Goal: Task Accomplishment & Management: Use online tool/utility

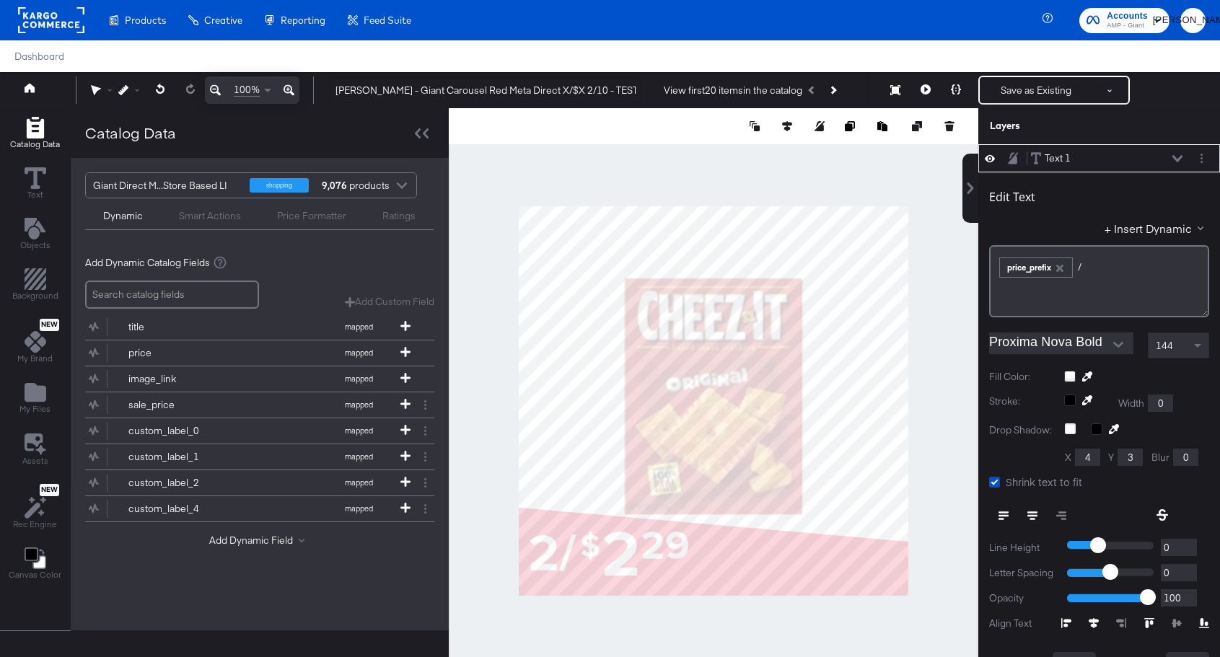
scroll to position [14, 0]
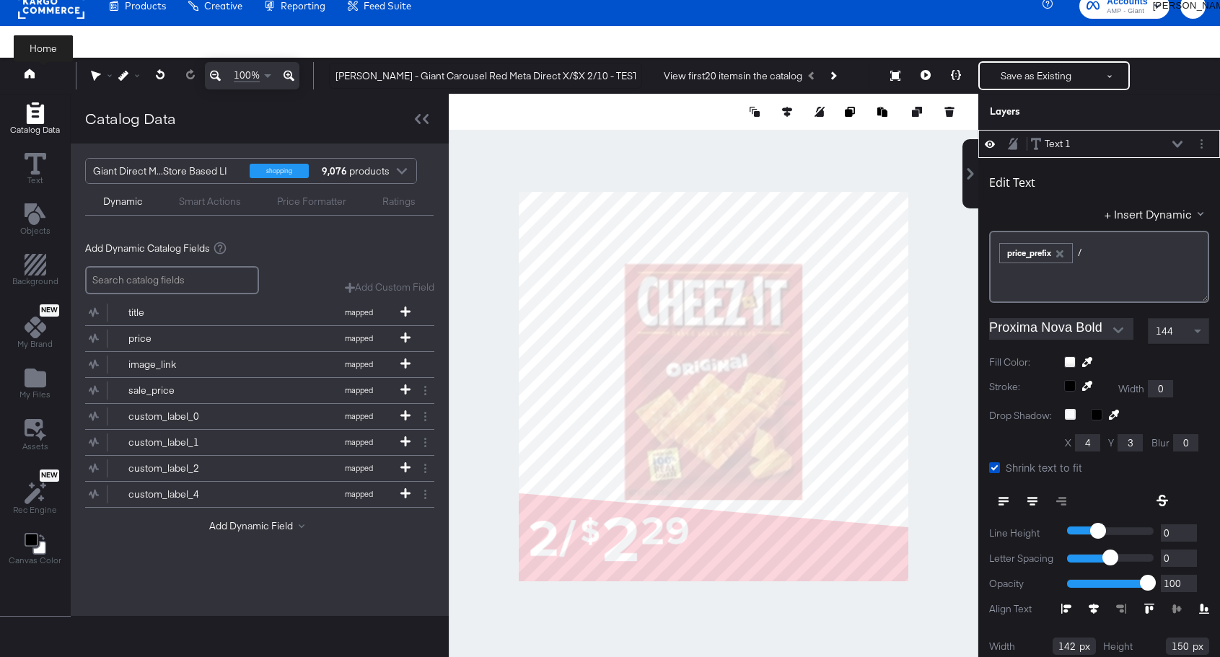
click at [31, 78] on icon at bounding box center [30, 73] width 10 height 9
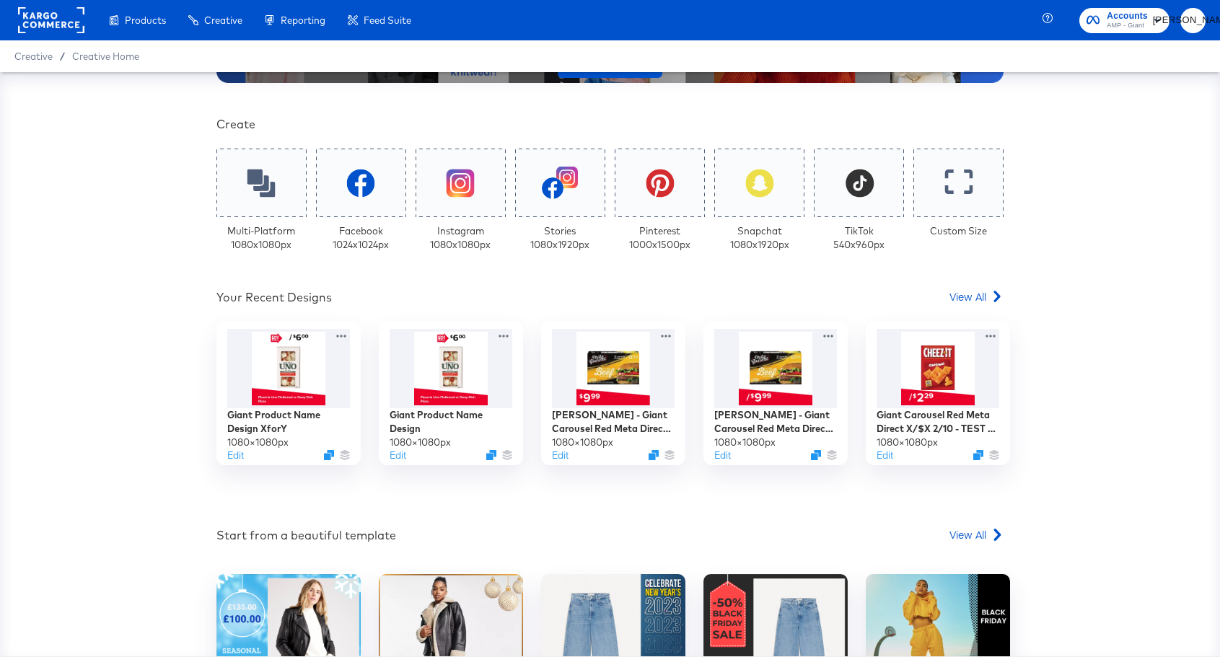
scroll to position [276, 0]
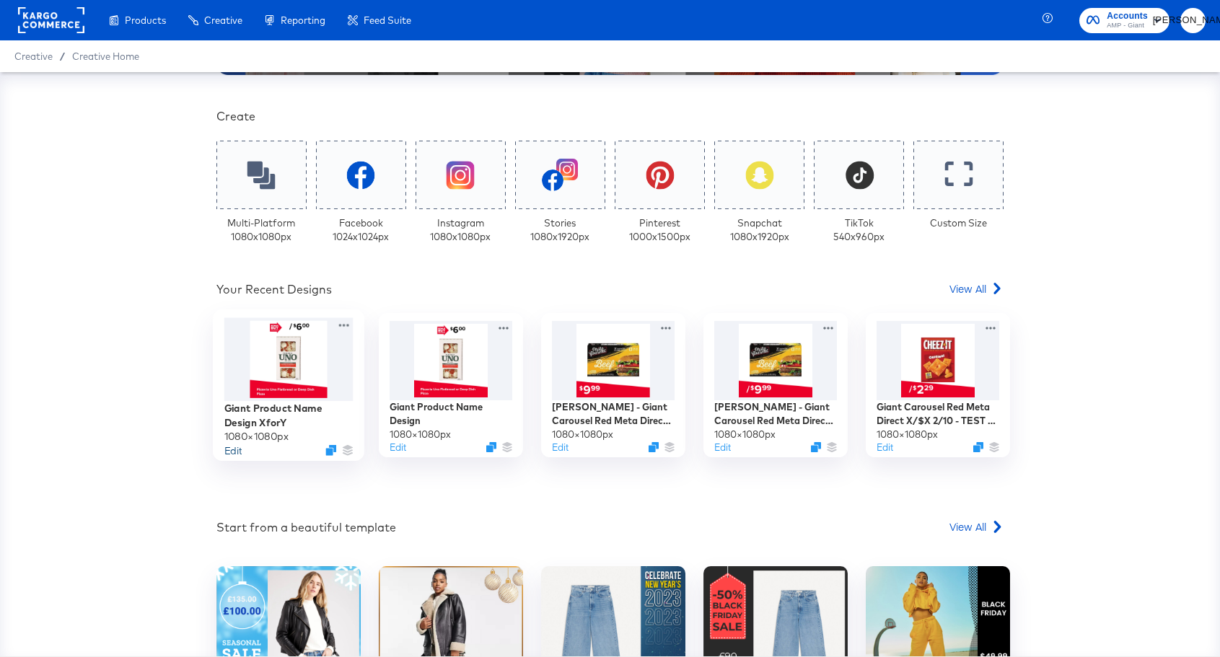
click at [235, 454] on button "Edit" at bounding box center [232, 451] width 17 height 14
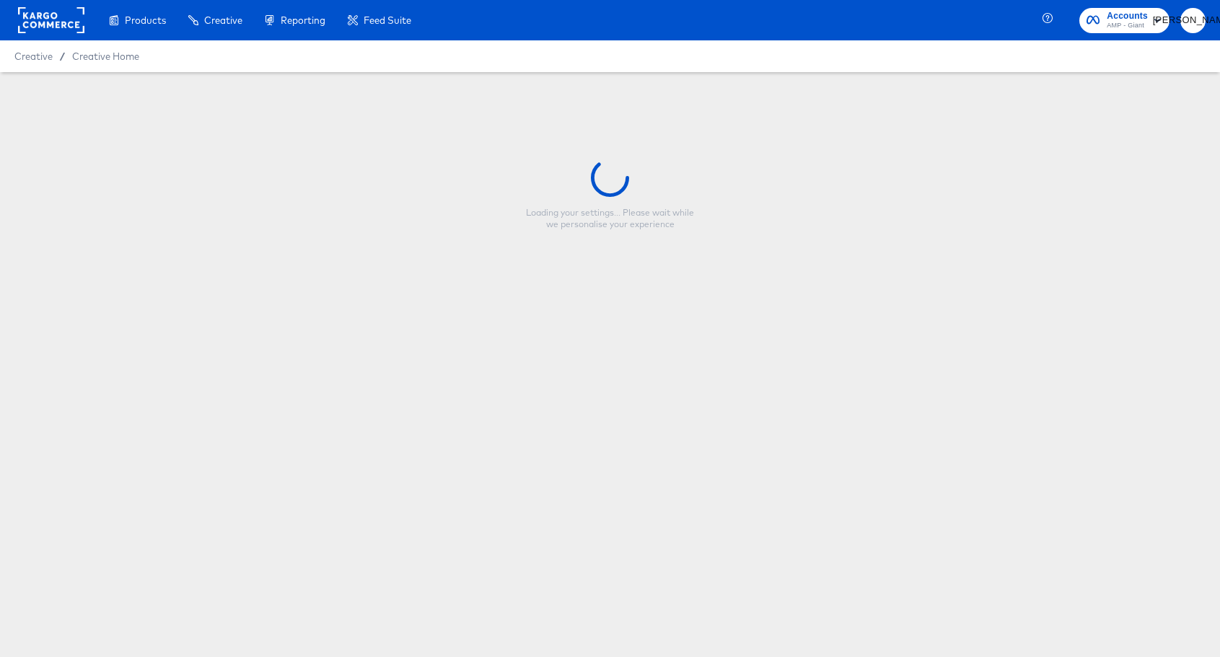
type input "Giant Product Name Design XforY"
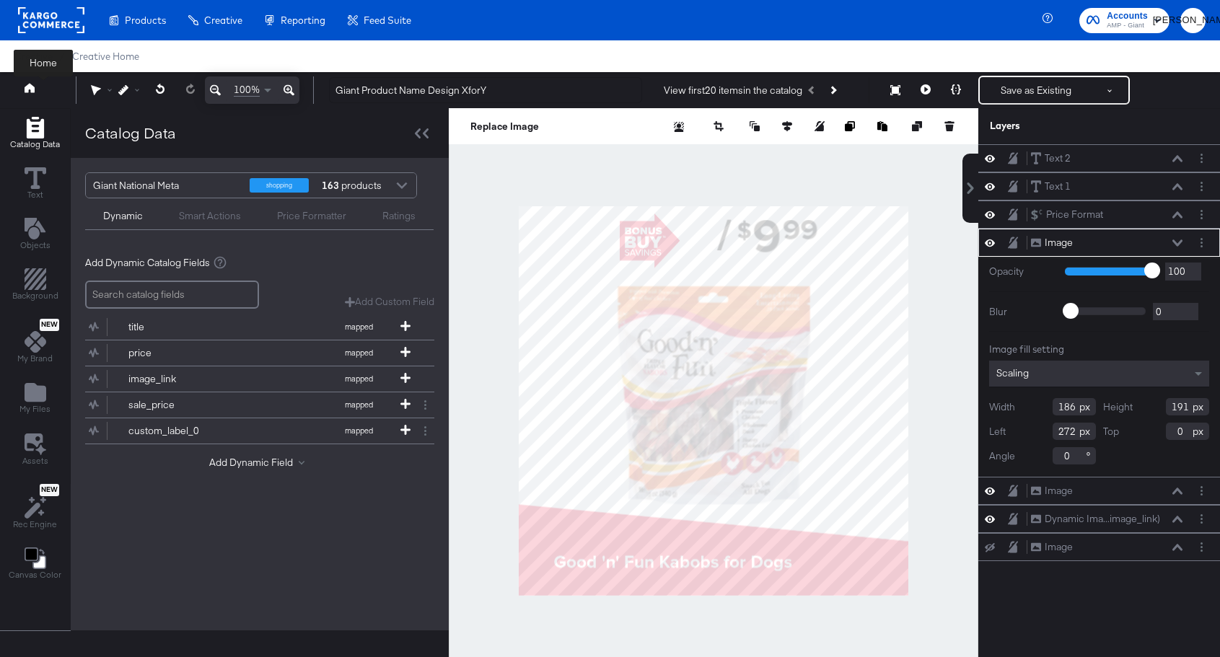
click at [30, 88] on icon at bounding box center [30, 87] width 10 height 9
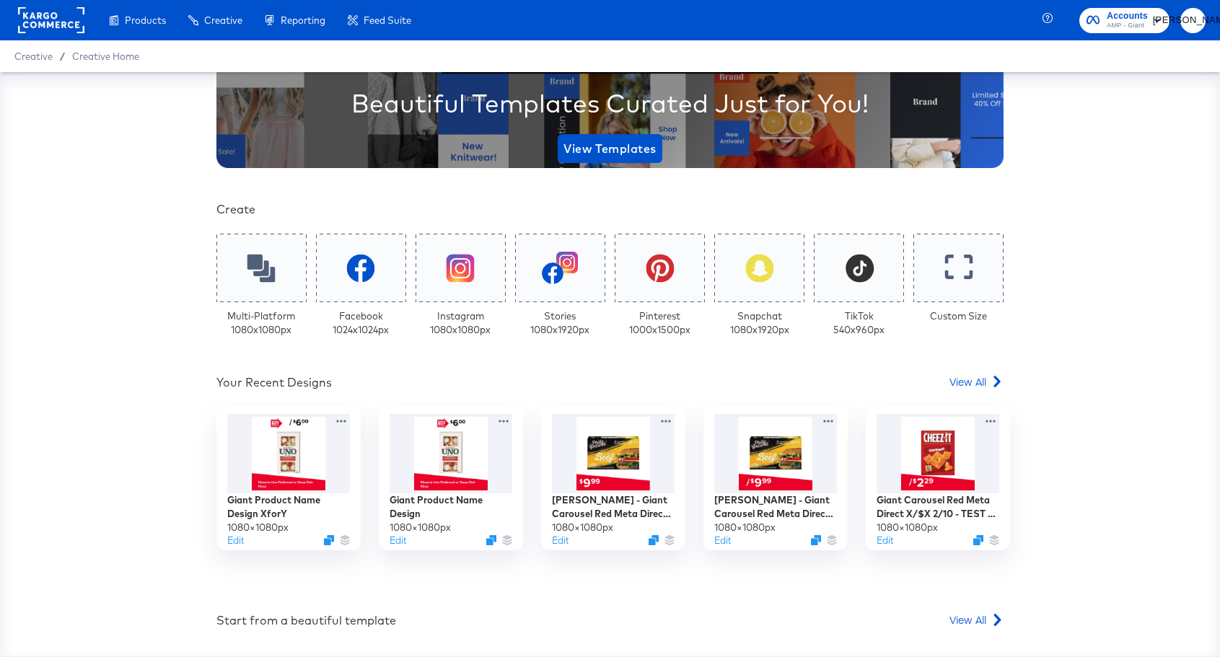
scroll to position [190, 0]
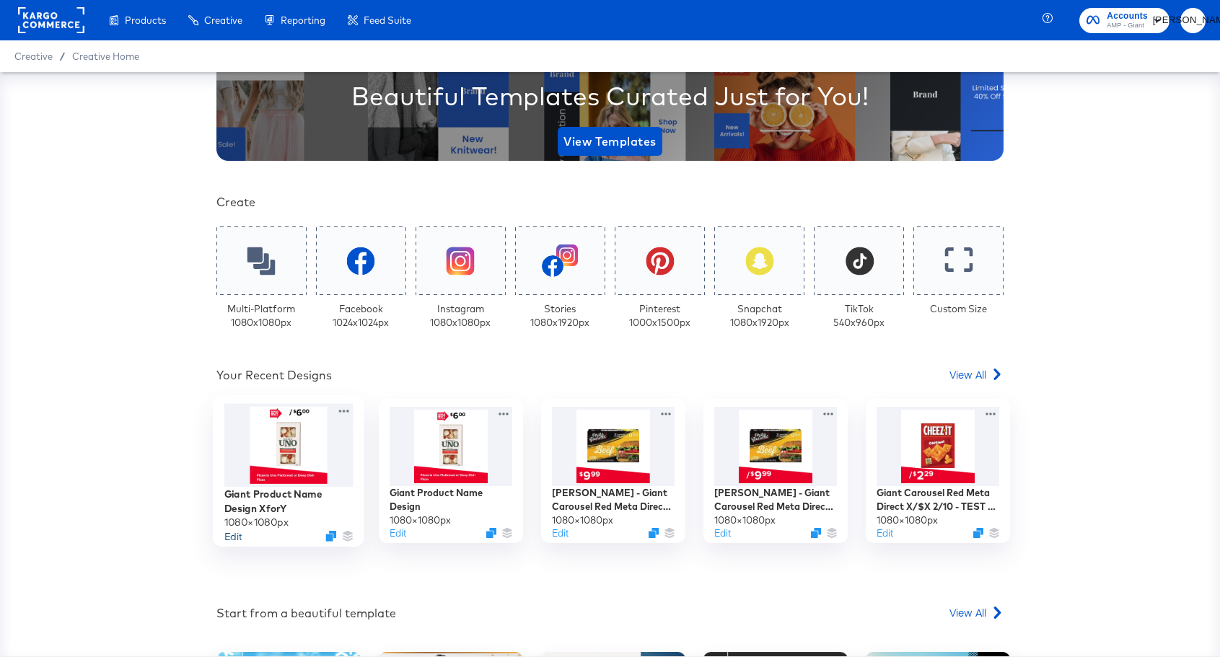
click at [237, 535] on button "Edit" at bounding box center [232, 537] width 17 height 14
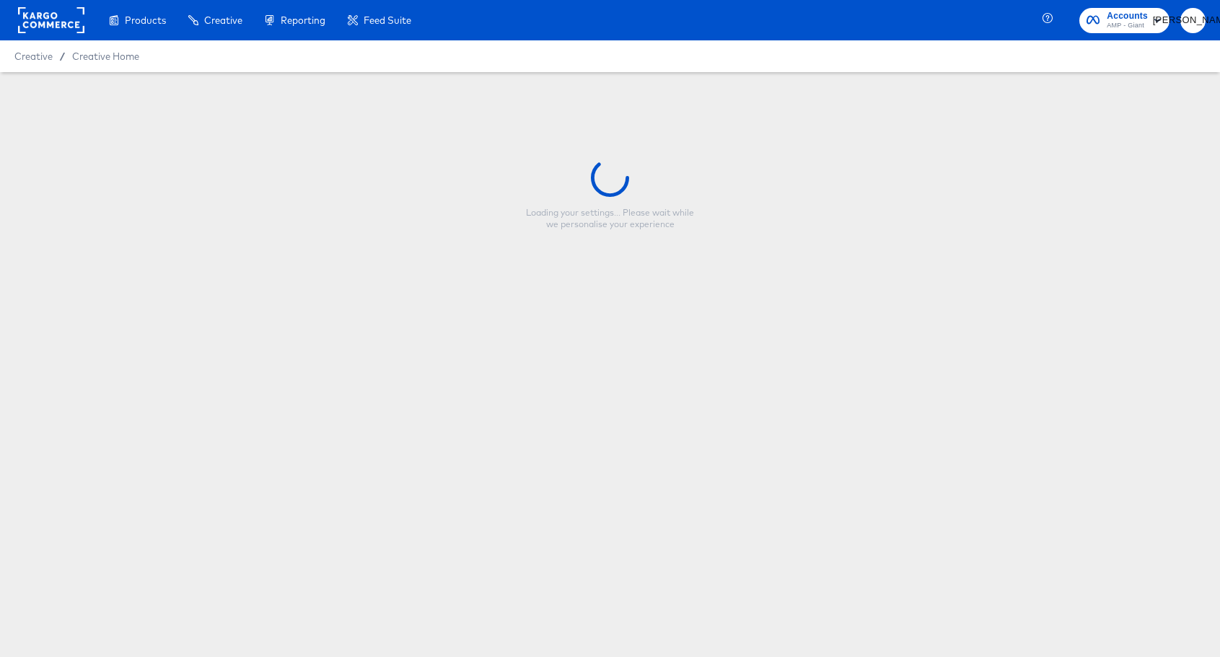
type input "Giant Product Name Design XforY"
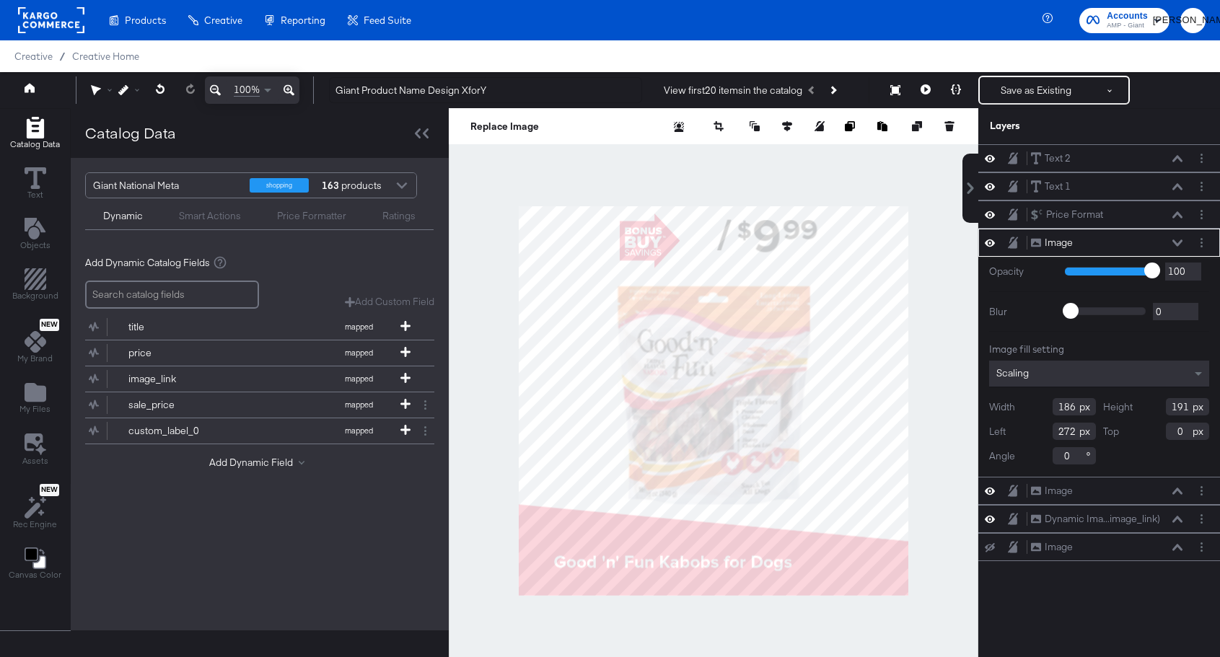
click at [947, 415] on div at bounding box center [714, 401] width 530 height 586
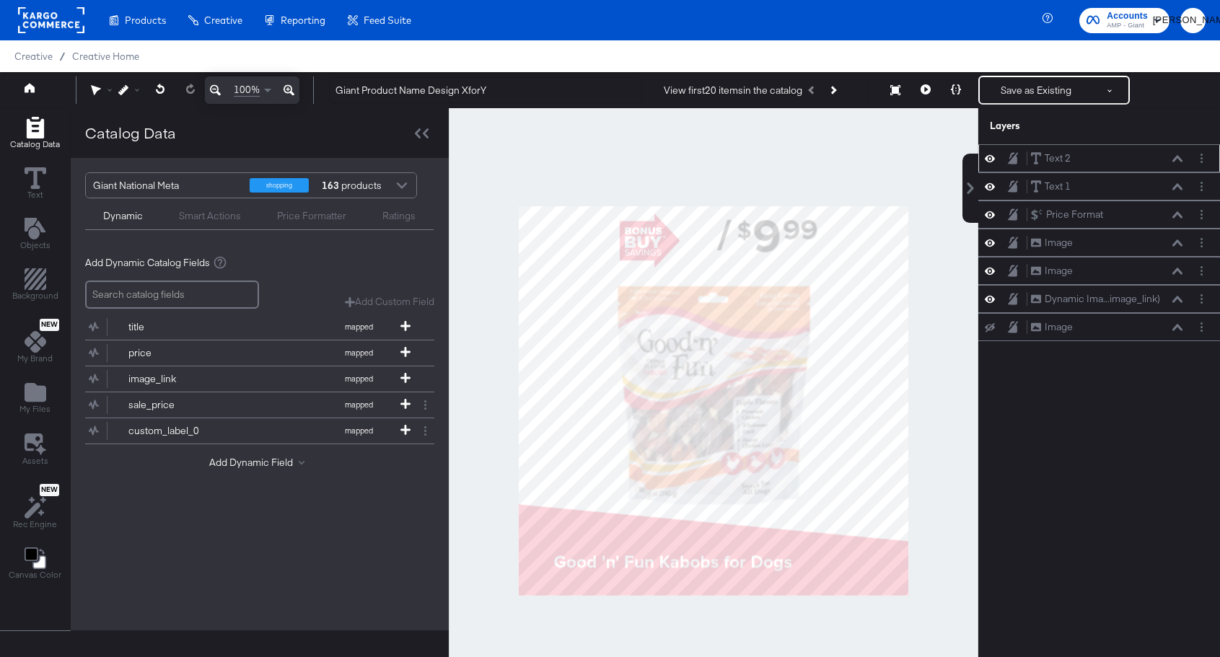
click at [1099, 164] on div "Text 2 Text 2" at bounding box center [1106, 158] width 153 height 15
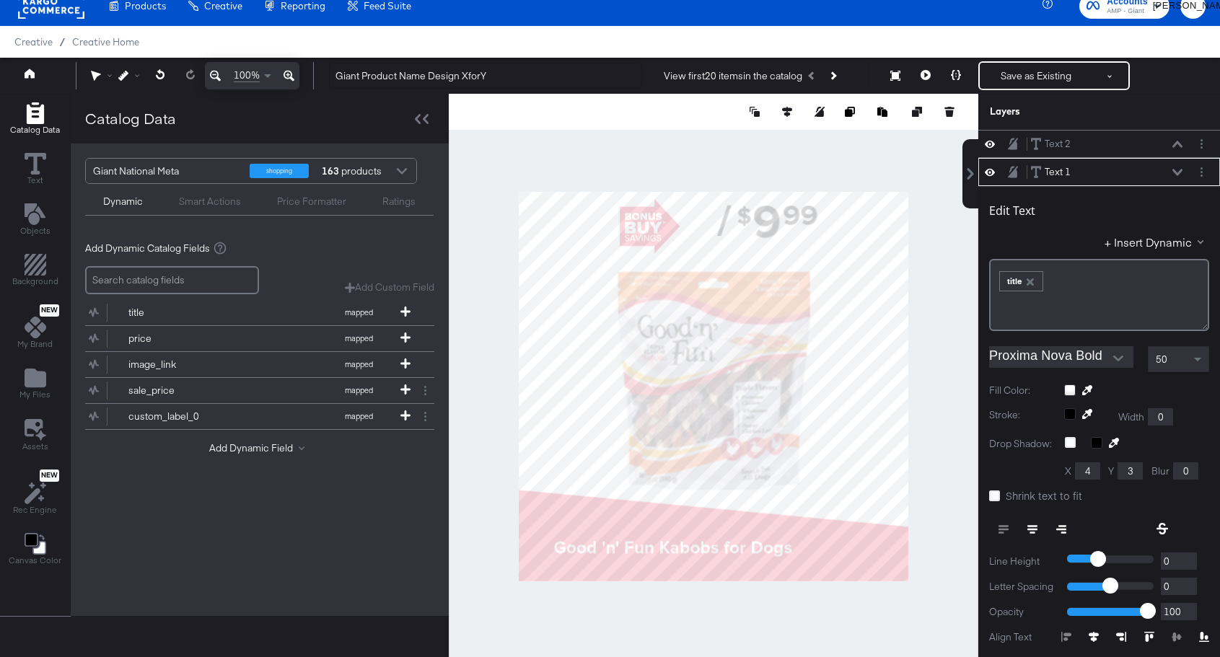
scroll to position [28, 0]
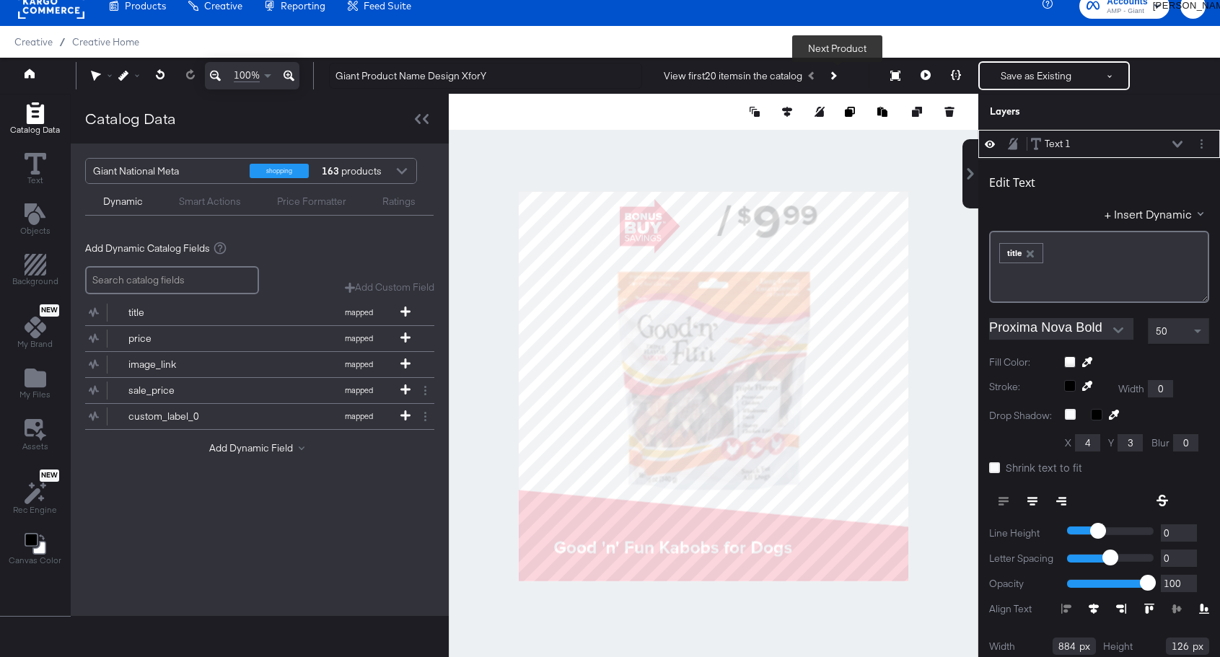
click at [836, 76] on icon "Next Product" at bounding box center [832, 75] width 8 height 8
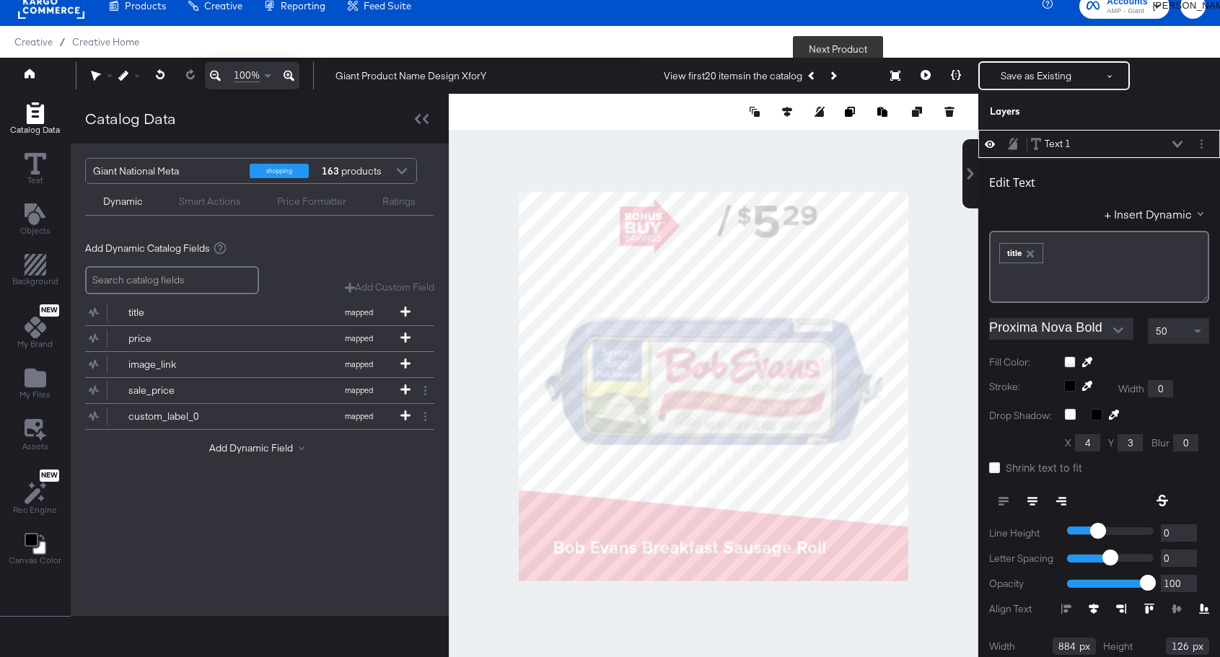
click at [836, 76] on icon "Next Product" at bounding box center [832, 75] width 8 height 8
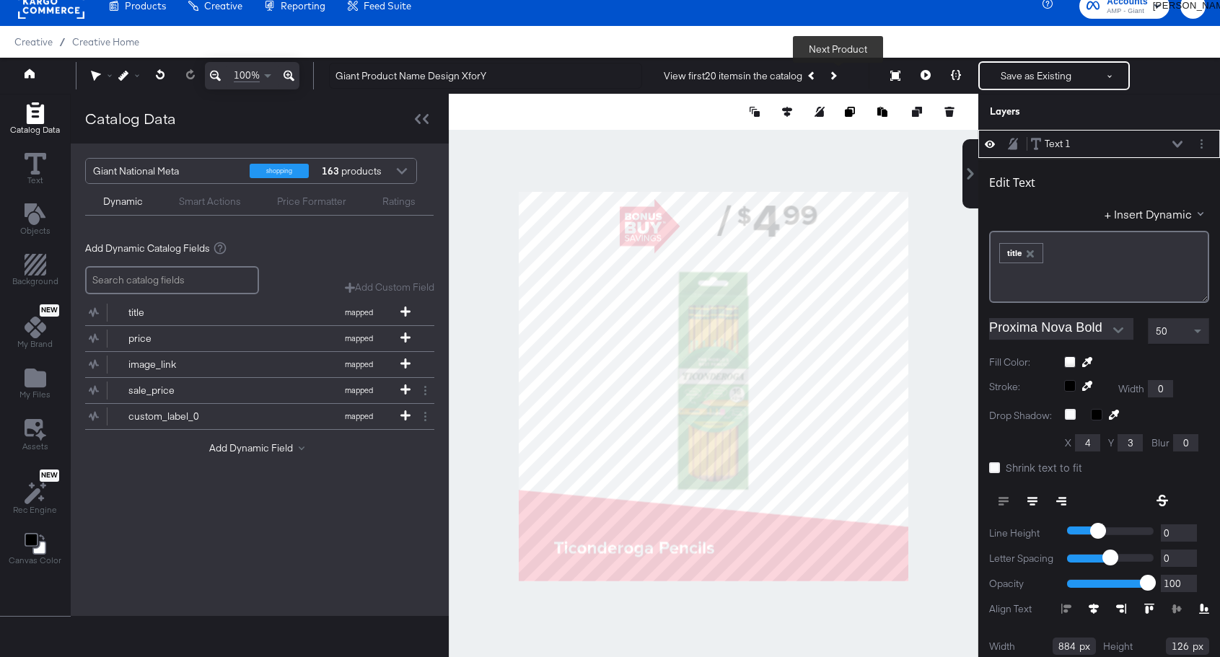
click at [836, 76] on icon "Next Product" at bounding box center [832, 75] width 8 height 8
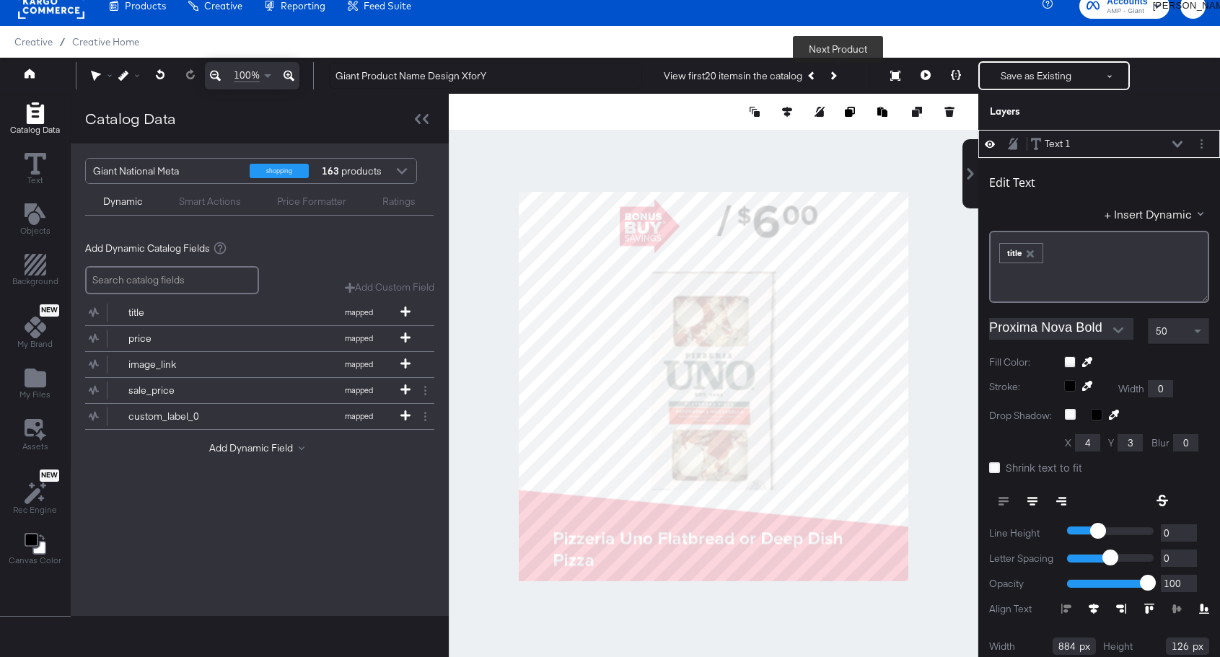
click at [836, 76] on icon "Next Product" at bounding box center [832, 75] width 8 height 8
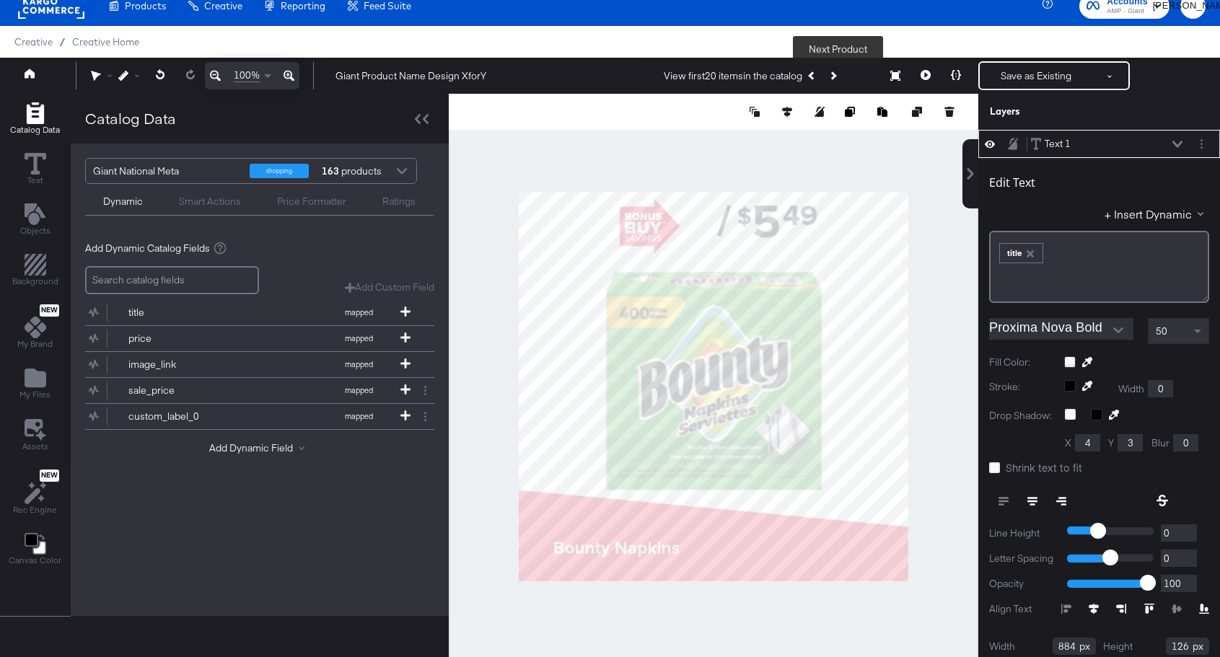
click at [836, 76] on icon "Next Product" at bounding box center [832, 75] width 8 height 8
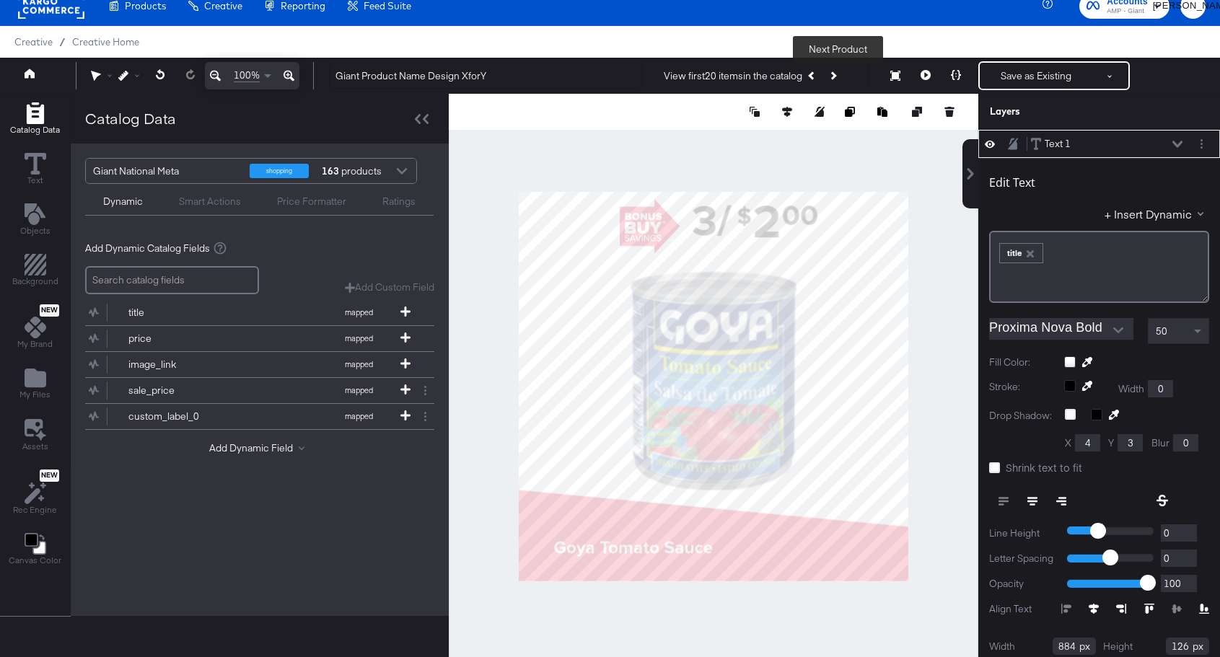
click at [836, 76] on icon "Next Product" at bounding box center [832, 75] width 8 height 8
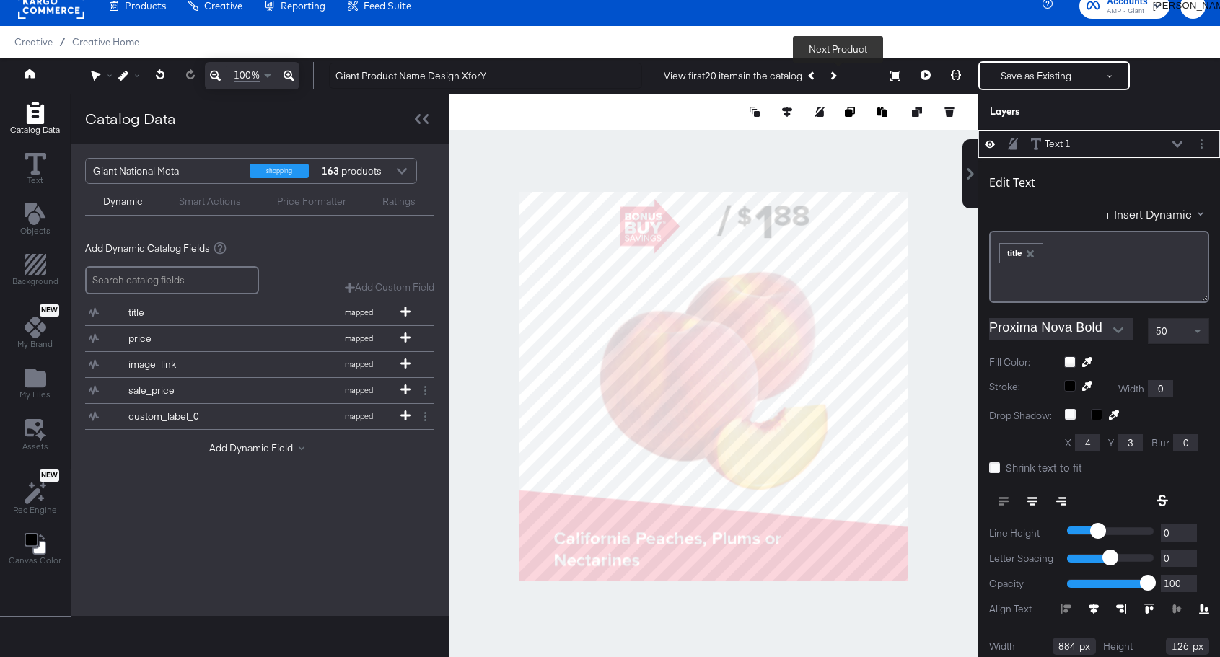
click at [836, 76] on icon "Next Product" at bounding box center [832, 75] width 8 height 8
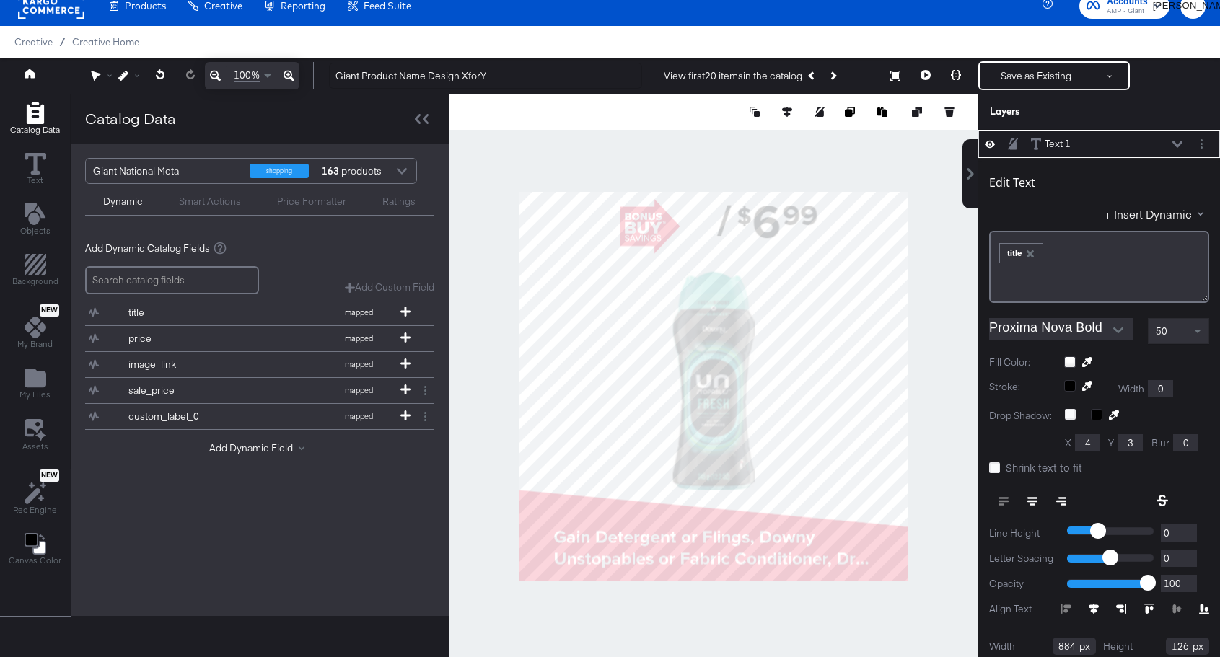
click at [926, 206] on div at bounding box center [714, 387] width 530 height 586
click at [996, 465] on icon at bounding box center [994, 467] width 11 height 11
click at [0, 0] on input "Shrink text to fit" at bounding box center [0, 0] width 0 height 0
click at [997, 470] on icon at bounding box center [994, 467] width 11 height 11
click at [0, 0] on input "Shrink text to fit" at bounding box center [0, 0] width 0 height 0
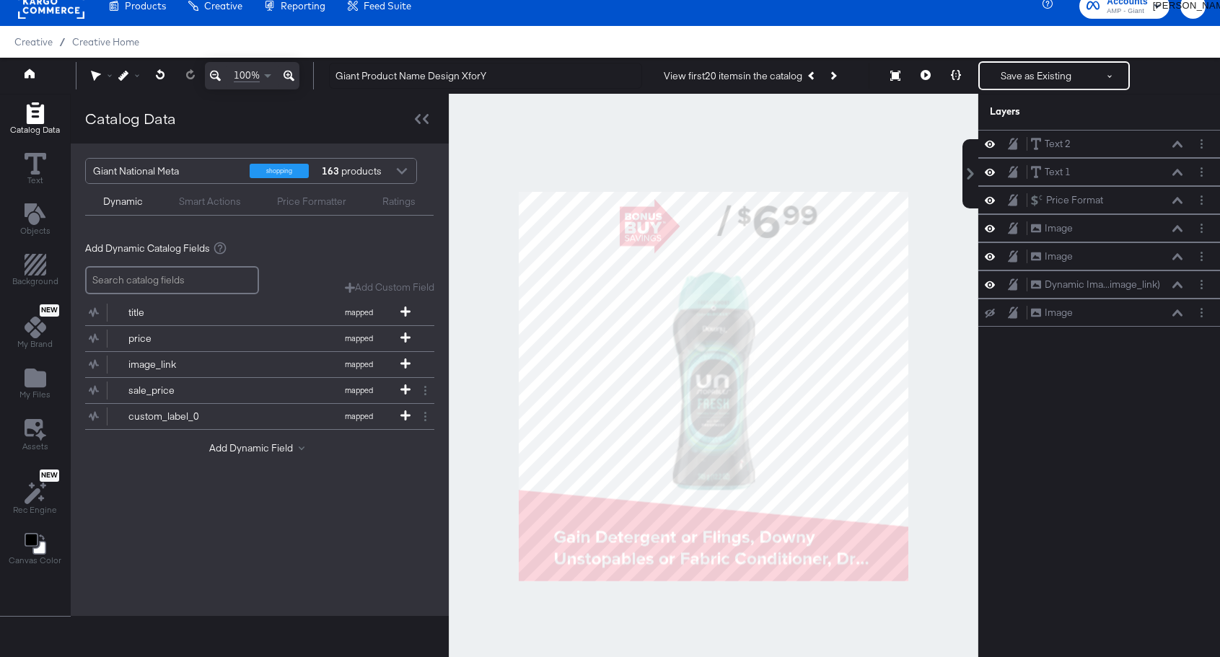
click at [947, 452] on div at bounding box center [714, 387] width 530 height 586
